Goal: Find specific page/section: Find specific page/section

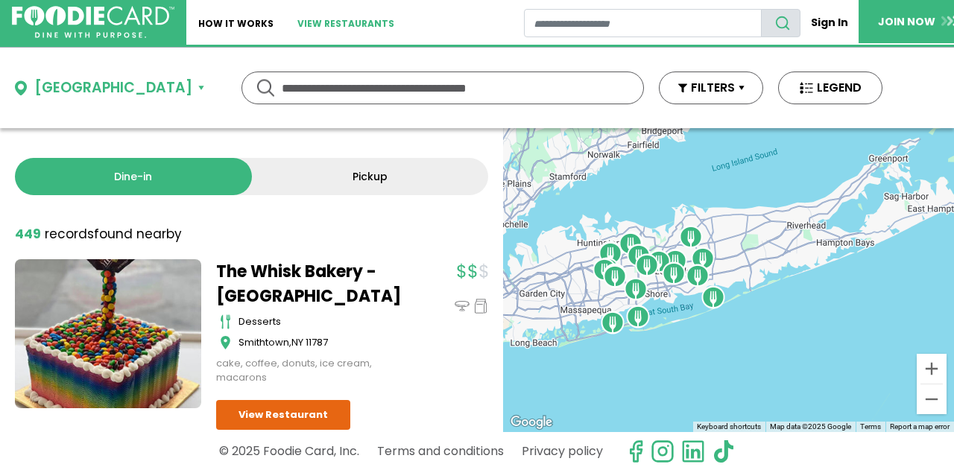
click at [319, 19] on link "View restaurants" at bounding box center [345, 22] width 121 height 45
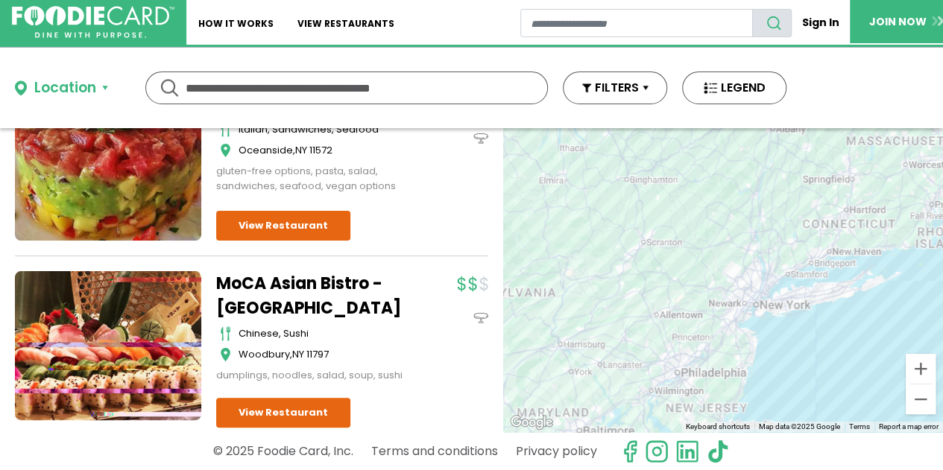
scroll to position [3681, 0]
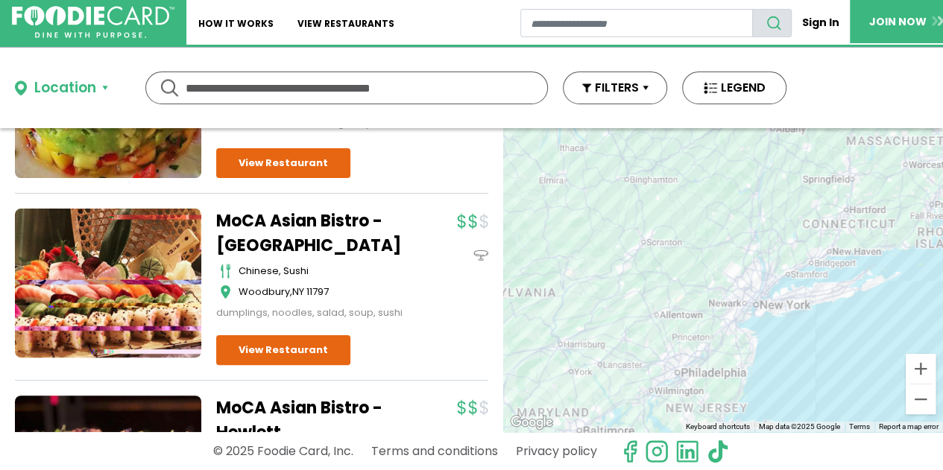
click at [74, 90] on div "Location" at bounding box center [65, 88] width 62 height 22
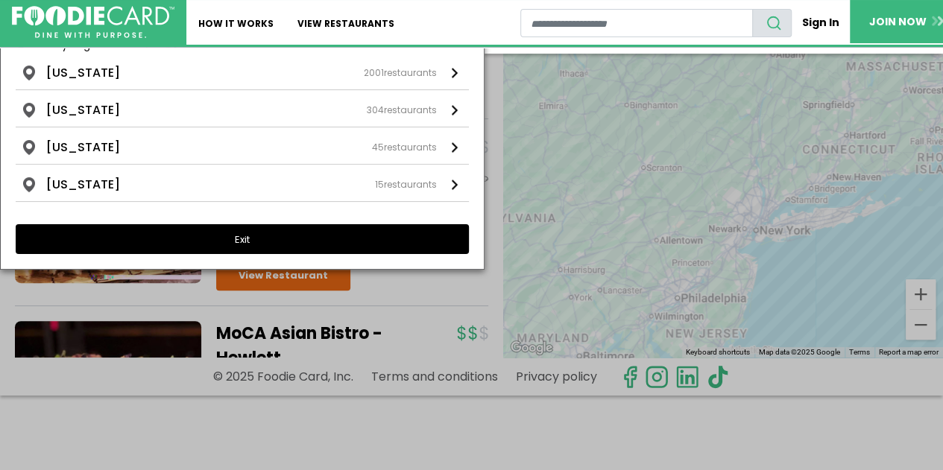
scroll to position [0, 0]
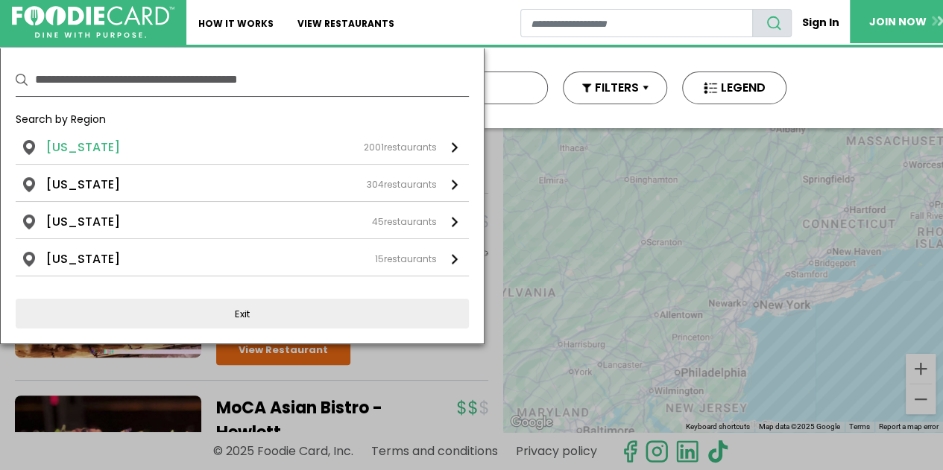
click at [451, 142] on link "New York 2001 restaurants" at bounding box center [242, 151] width 453 height 25
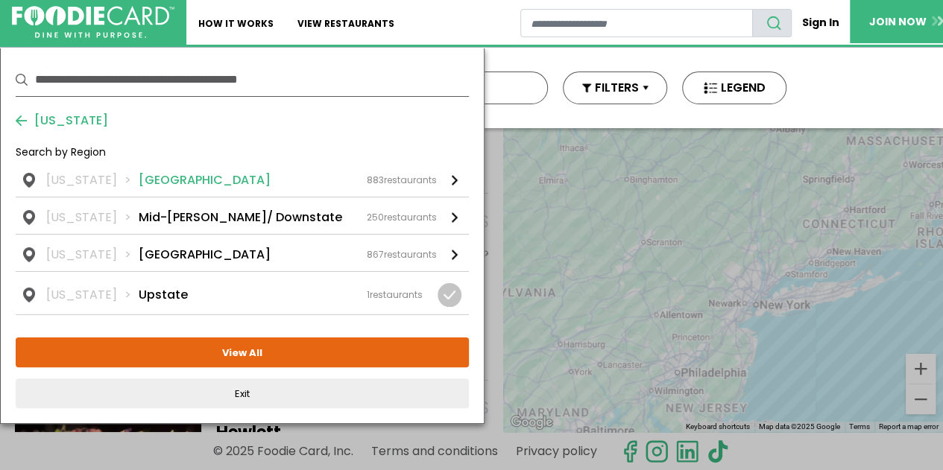
click at [165, 175] on li "[GEOGRAPHIC_DATA]" at bounding box center [205, 180] width 132 height 18
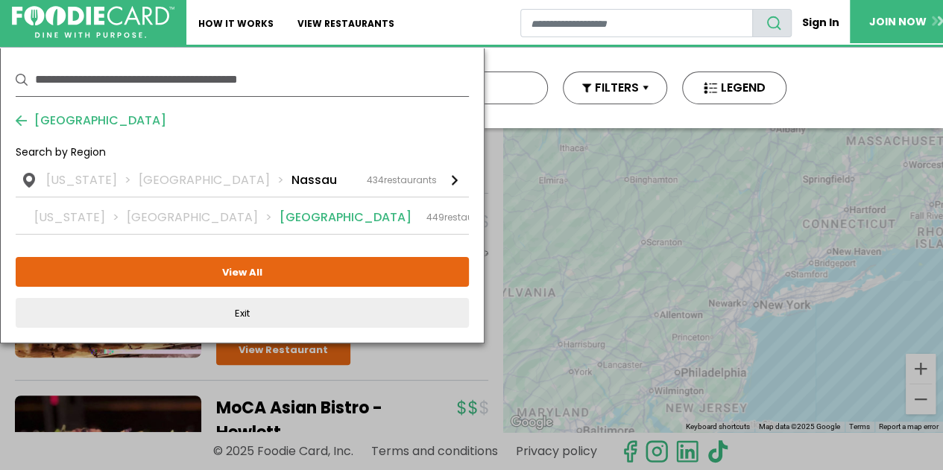
click at [279, 215] on li "[GEOGRAPHIC_DATA]" at bounding box center [345, 218] width 132 height 18
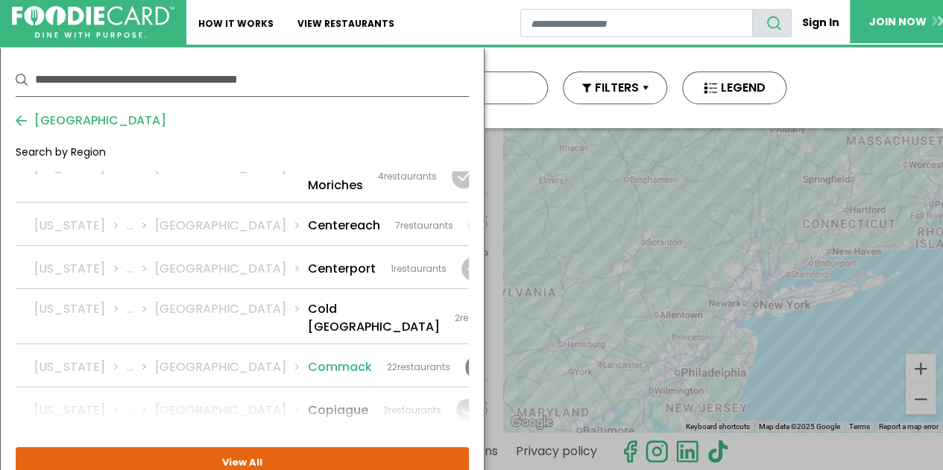
scroll to position [522, 0]
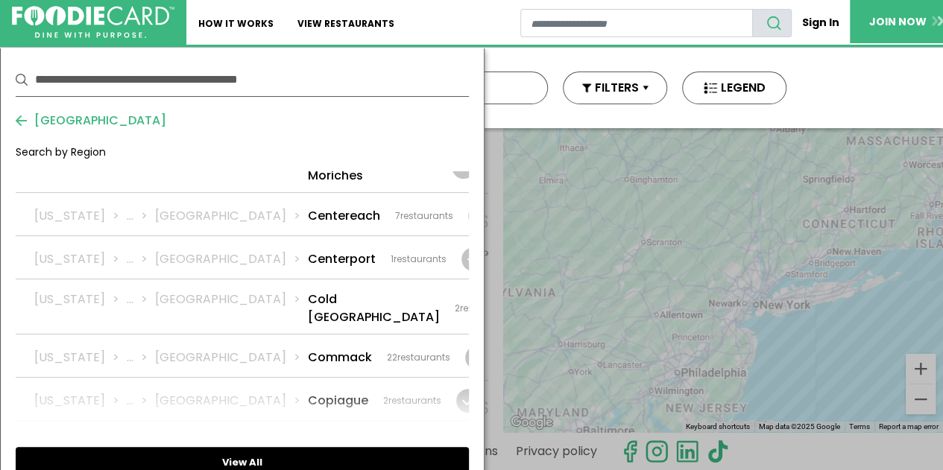
click at [286, 451] on button "View All" at bounding box center [242, 462] width 453 height 30
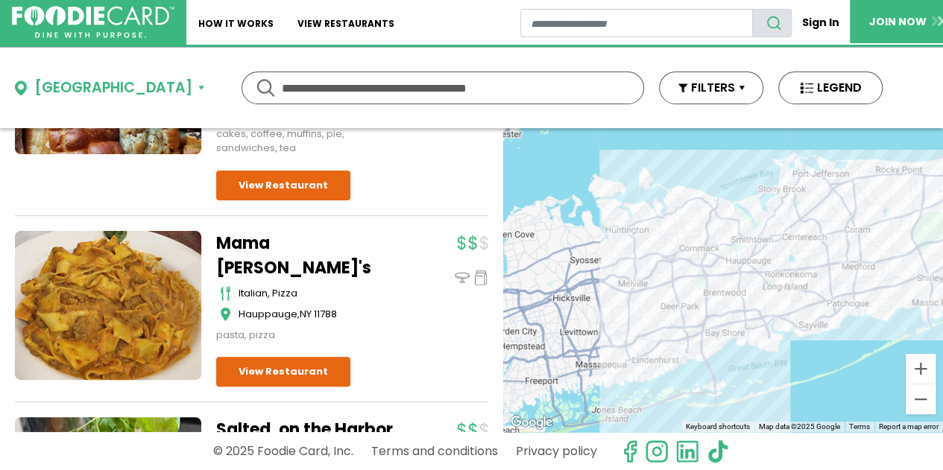
scroll to position [2608, 0]
